Goal: Transaction & Acquisition: Purchase product/service

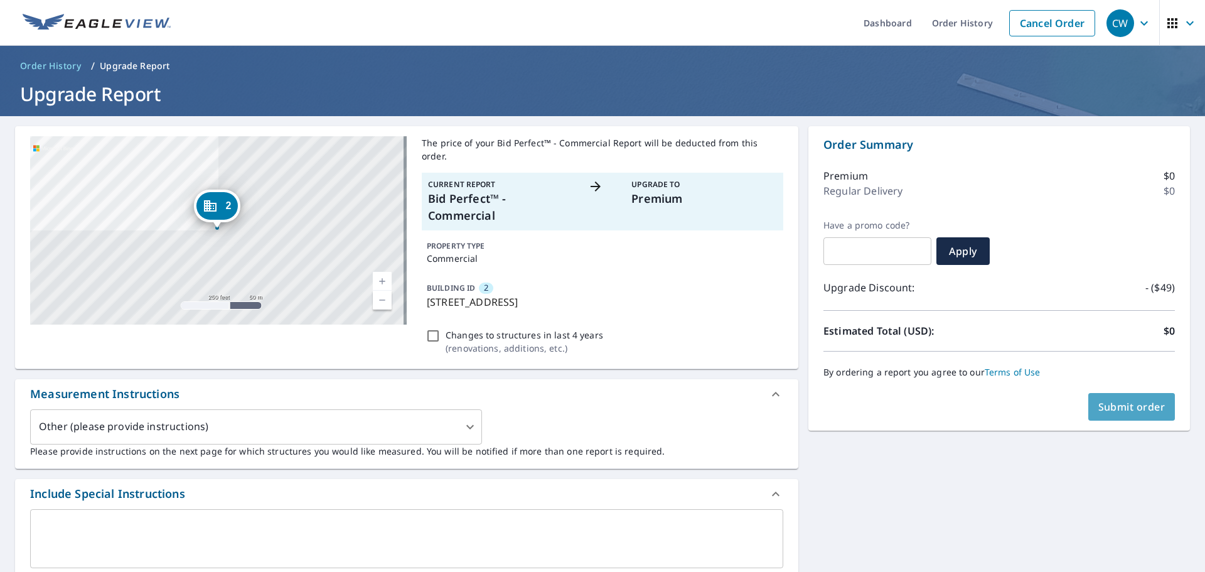
click at [1105, 407] on span "Submit order" at bounding box center [1131, 407] width 67 height 14
checkbox input "true"
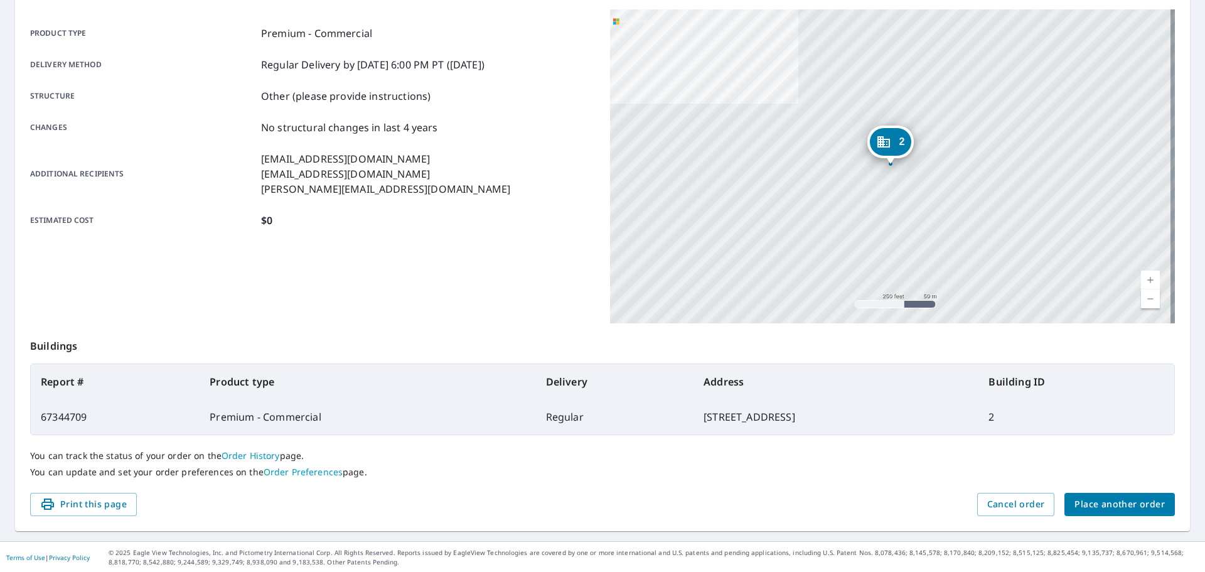
scroll to position [167, 0]
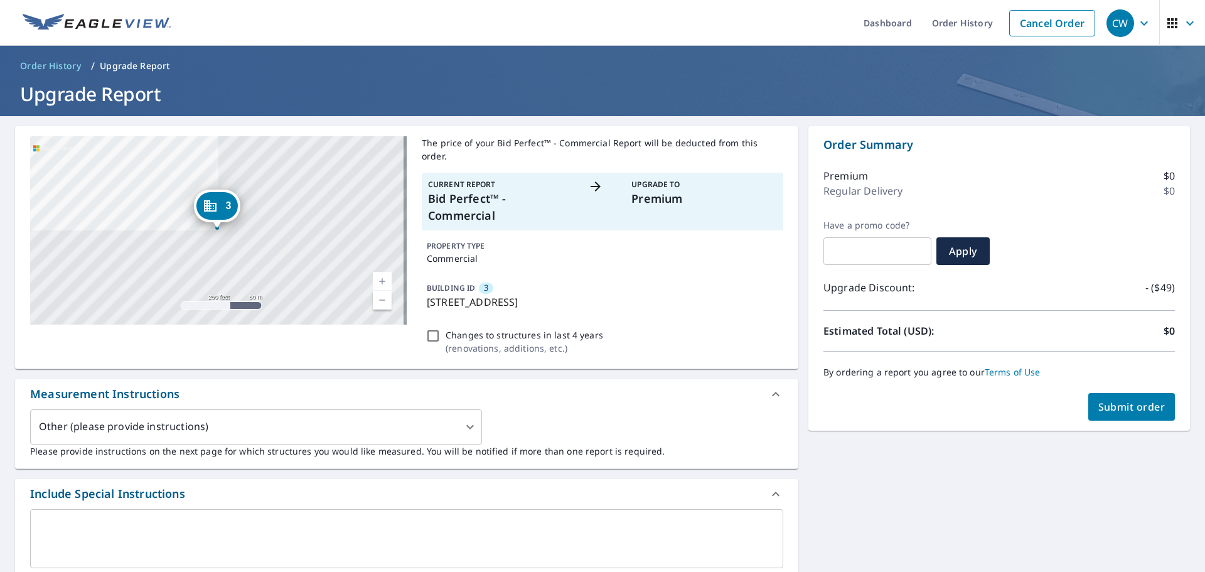
click at [1124, 404] on span "Submit order" at bounding box center [1131, 407] width 67 height 14
checkbox input "true"
click at [1108, 400] on span "Submit order" at bounding box center [1131, 407] width 67 height 14
checkbox input "true"
click at [1119, 410] on span "Submit order" at bounding box center [1131, 407] width 67 height 14
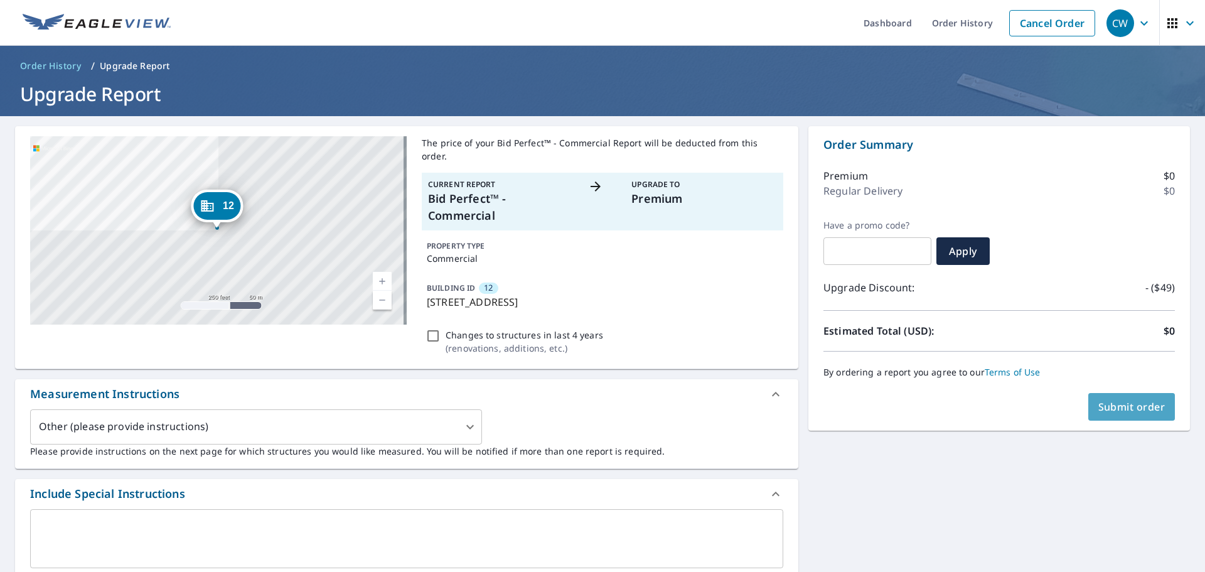
checkbox input "true"
